Goal: Task Accomplishment & Management: Manage account settings

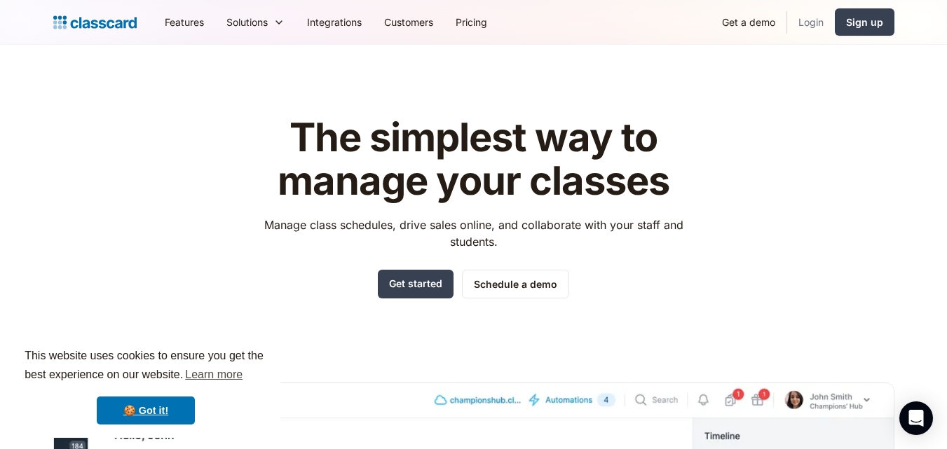
click at [803, 21] on link "Login" at bounding box center [811, 22] width 48 height 32
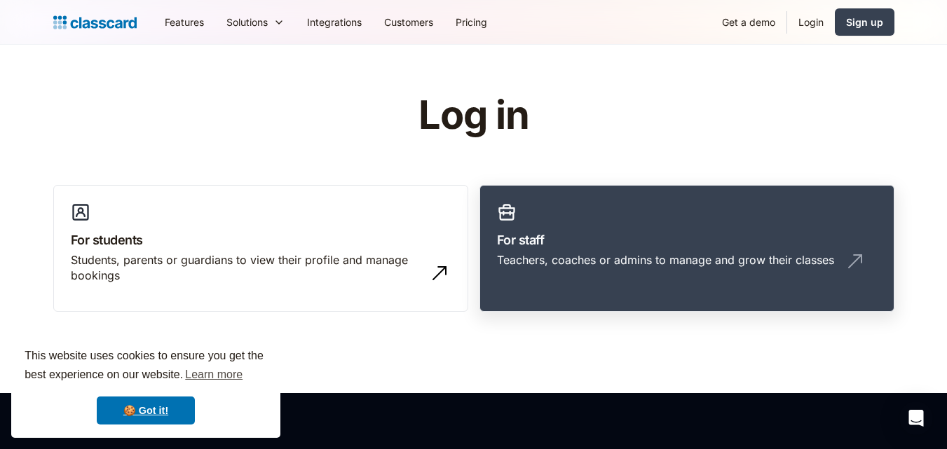
click at [751, 215] on link "For staff Teachers, coaches or admins to manage and grow their classes" at bounding box center [687, 249] width 415 height 128
